Goal: Navigation & Orientation: Find specific page/section

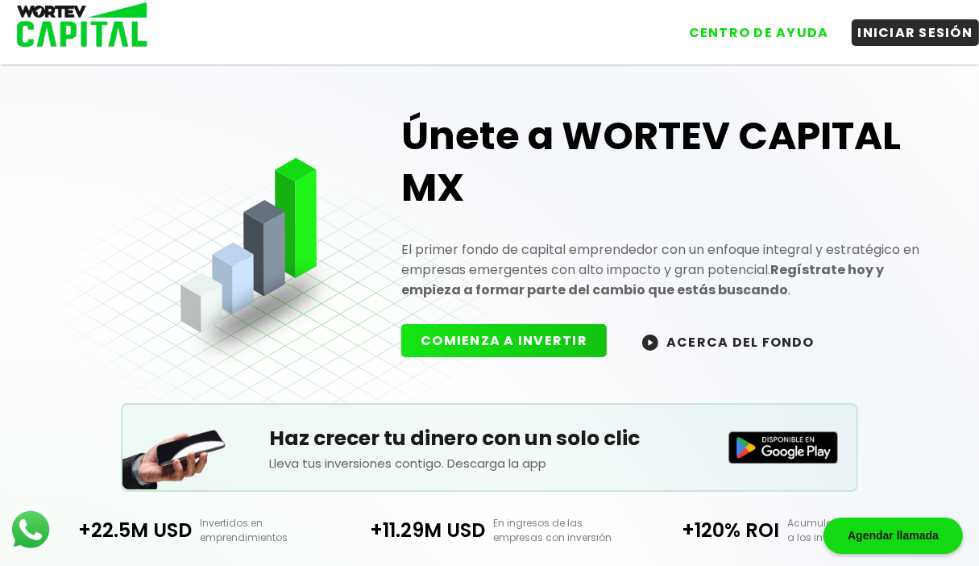
click at [795, 446] on img at bounding box center [783, 447] width 110 height 32
click at [684, 335] on button "ACERCA DEL FONDO" at bounding box center [728, 341] width 211 height 35
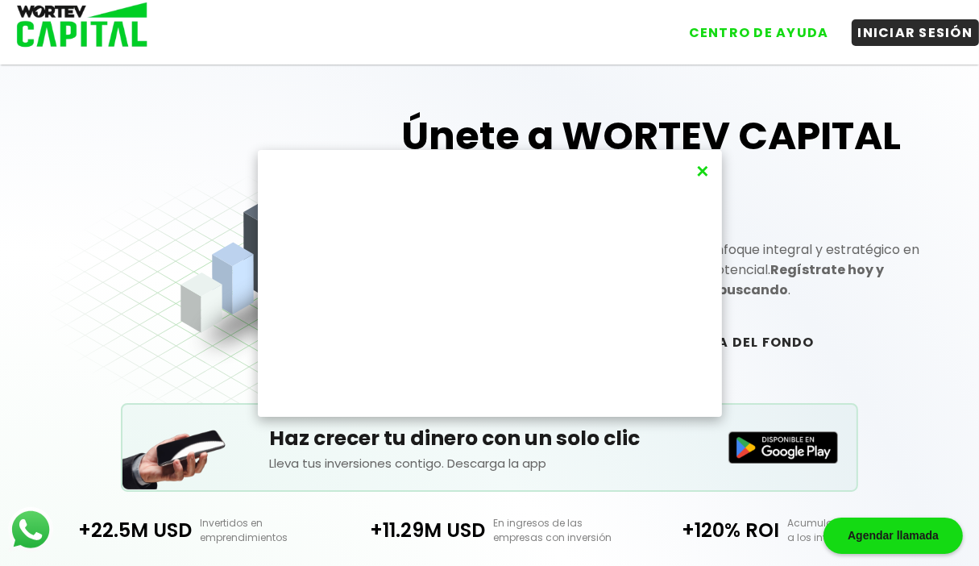
click at [701, 177] on button "×" at bounding box center [702, 171] width 22 height 27
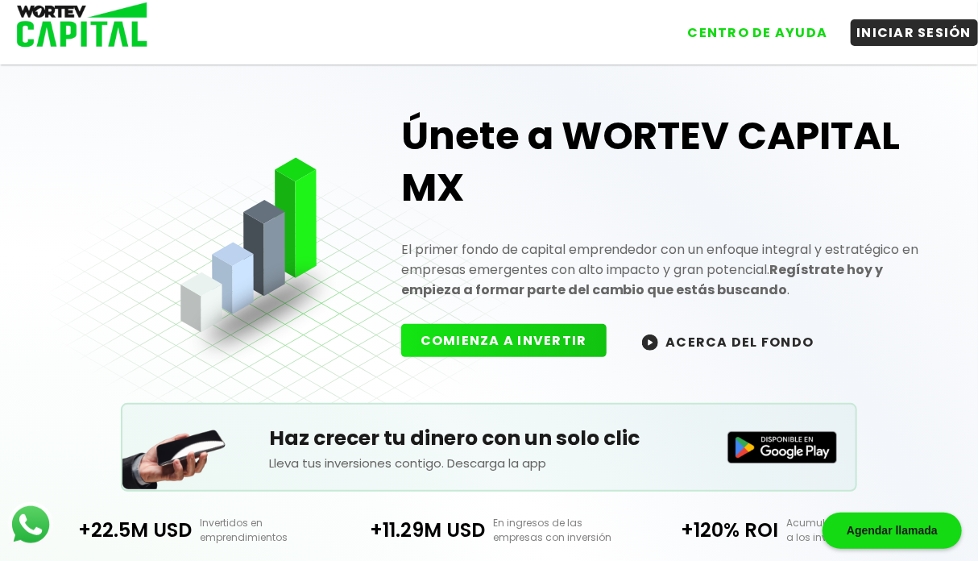
click at [114, 26] on img at bounding box center [77, 26] width 154 height 52
click at [95, 26] on img at bounding box center [77, 26] width 154 height 52
click at [131, 35] on img at bounding box center [77, 26] width 154 height 52
click at [102, 23] on img at bounding box center [77, 26] width 154 height 52
click at [106, 19] on img at bounding box center [77, 26] width 154 height 52
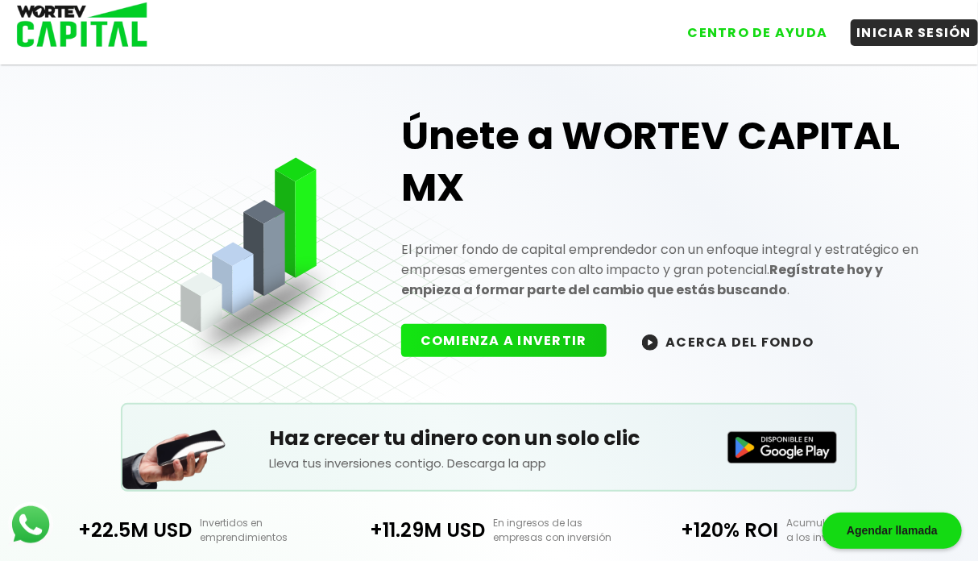
click at [106, 19] on img at bounding box center [77, 26] width 154 height 52
click at [111, 35] on img at bounding box center [77, 26] width 154 height 52
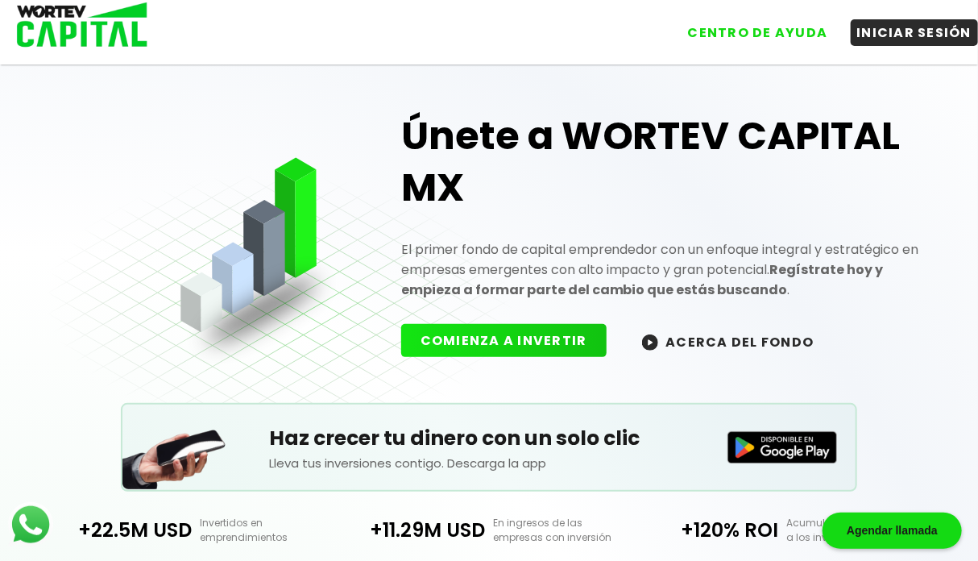
click at [111, 35] on img at bounding box center [77, 26] width 154 height 52
click at [131, 31] on img at bounding box center [77, 26] width 154 height 52
click at [125, 32] on img at bounding box center [77, 26] width 154 height 52
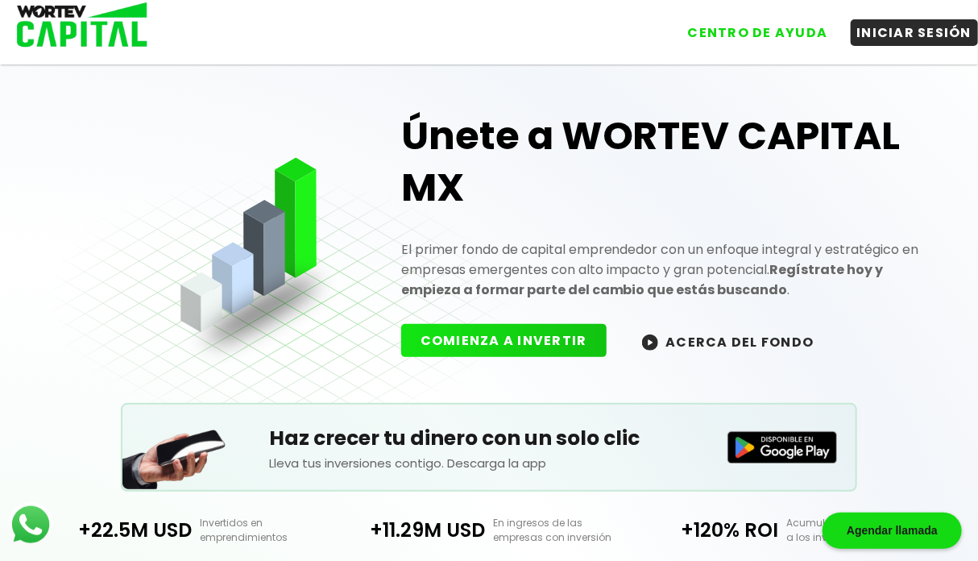
click at [125, 32] on img at bounding box center [77, 26] width 154 height 52
click at [125, 31] on img at bounding box center [77, 26] width 154 height 52
click at [125, 30] on img at bounding box center [77, 26] width 154 height 52
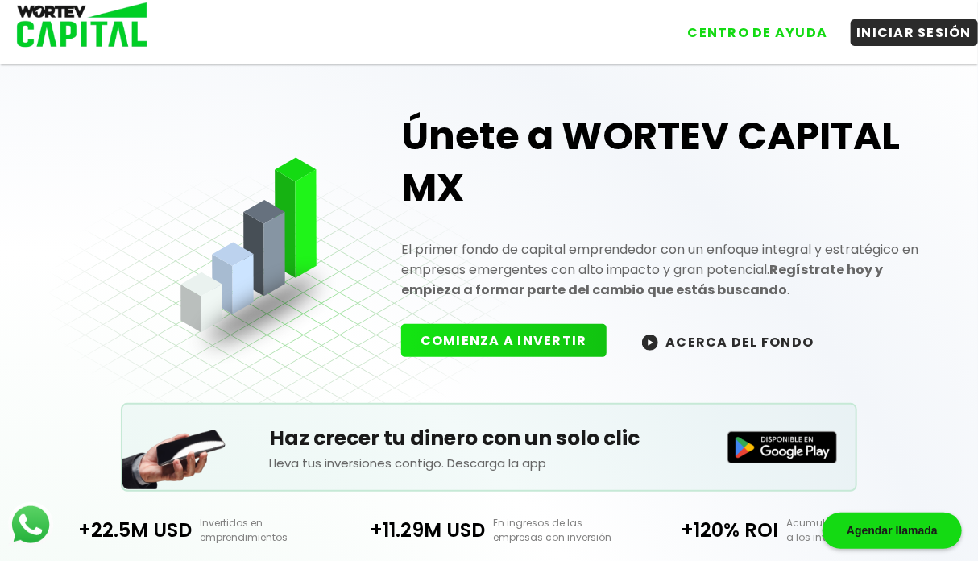
click at [125, 30] on img at bounding box center [77, 26] width 154 height 52
click at [815, 220] on div "Únete a WORTEV CAPITAL MX El primer fondo de capital emprendedor con un enfoque…" at bounding box center [665, 221] width 561 height 306
click at [801, 325] on button "ACERCA DEL FONDO" at bounding box center [728, 341] width 211 height 35
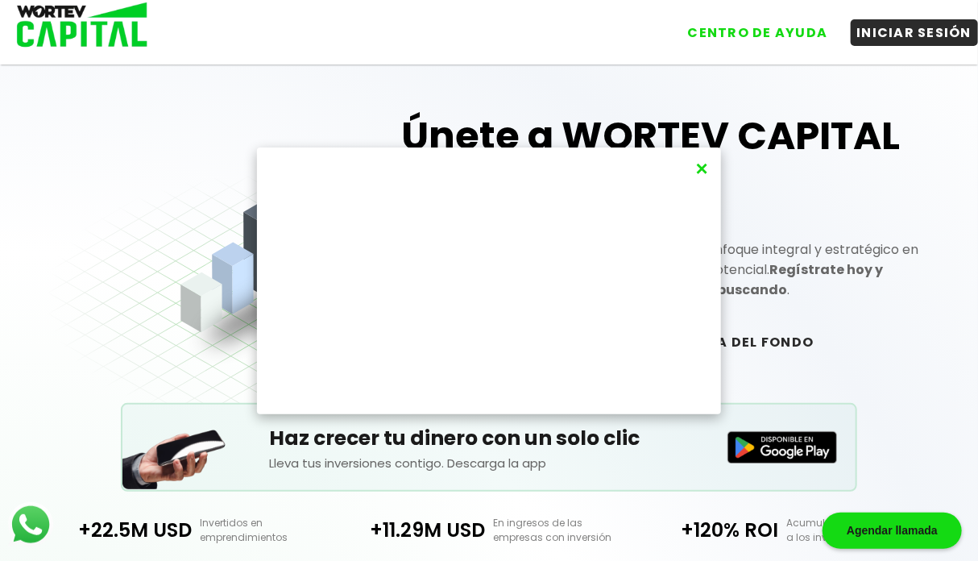
click at [704, 172] on button "×" at bounding box center [702, 169] width 22 height 27
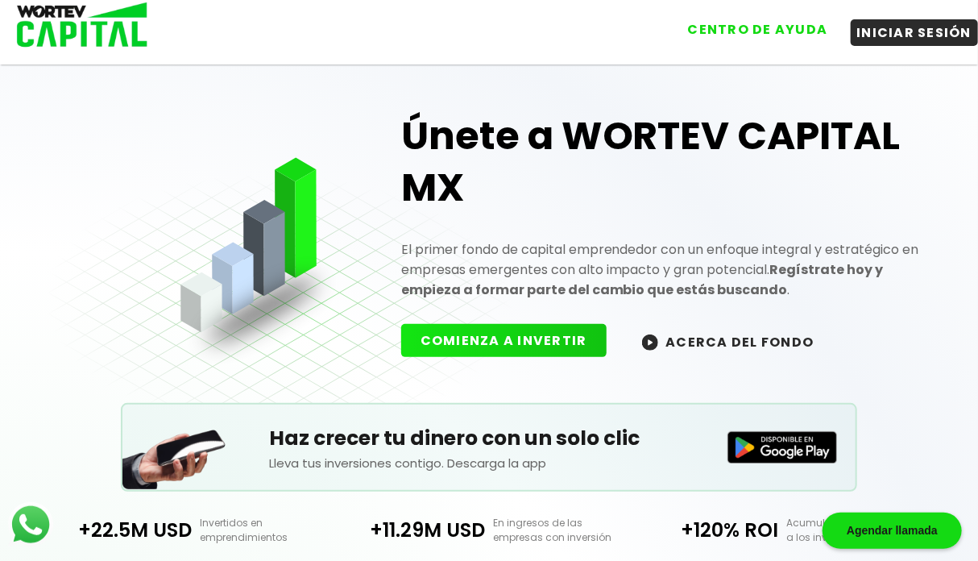
click at [760, 32] on button "CENTRO DE AYUDA" at bounding box center [758, 29] width 153 height 27
click at [708, 31] on button "CENTRO DE AYUDA" at bounding box center [758, 29] width 153 height 27
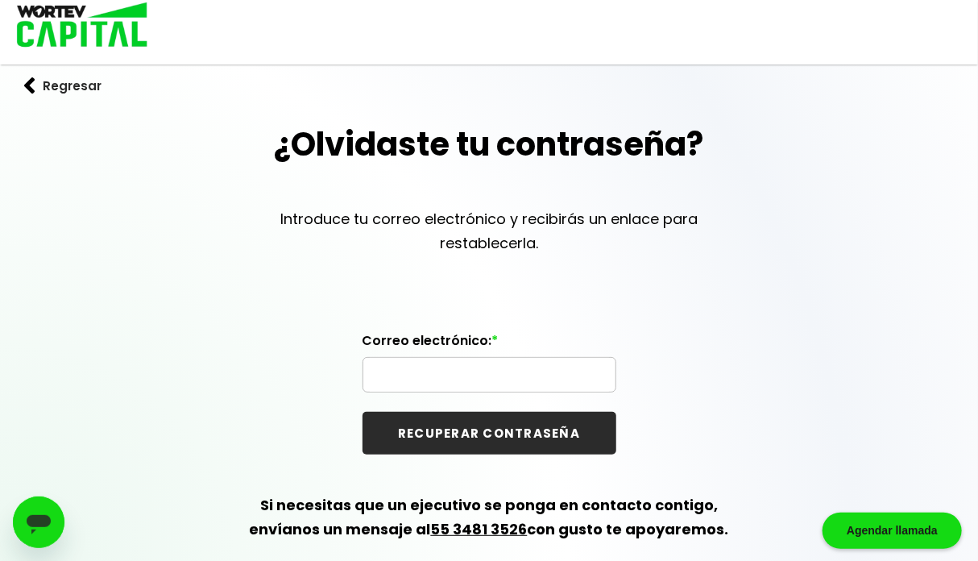
click at [35, 79] on img at bounding box center [29, 85] width 11 height 17
